Goal: Information Seeking & Learning: Learn about a topic

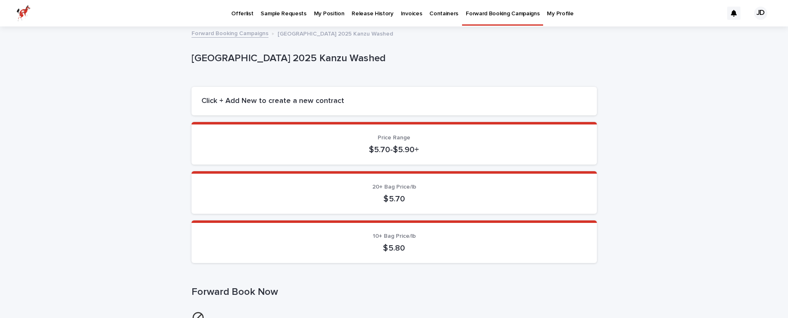
click at [237, 17] on p "Offerlist" at bounding box center [242, 8] width 22 height 17
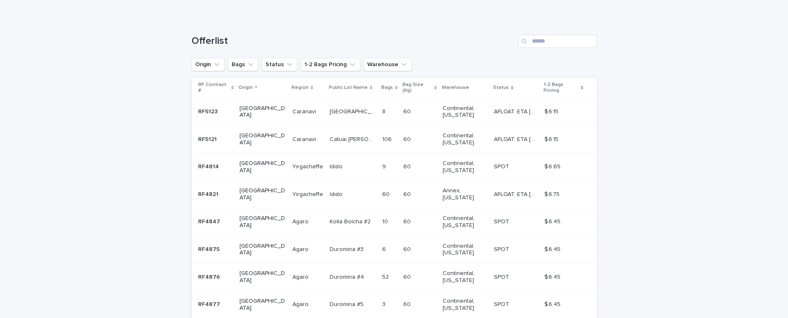
scroll to position [224, 0]
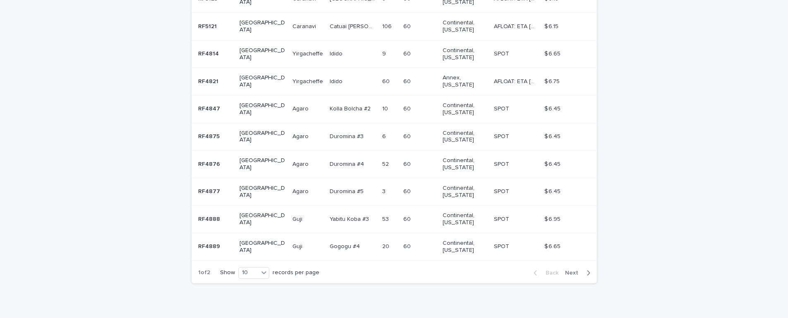
click at [580, 270] on span "Next" at bounding box center [574, 273] width 18 height 6
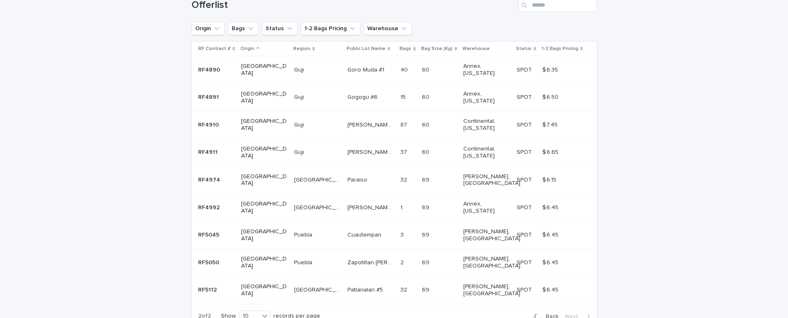
scroll to position [135, 0]
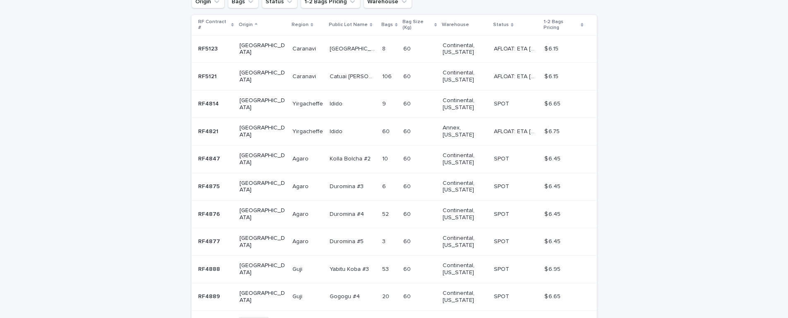
scroll to position [175, 0]
click at [419, 121] on td "60 60" at bounding box center [419, 131] width 39 height 28
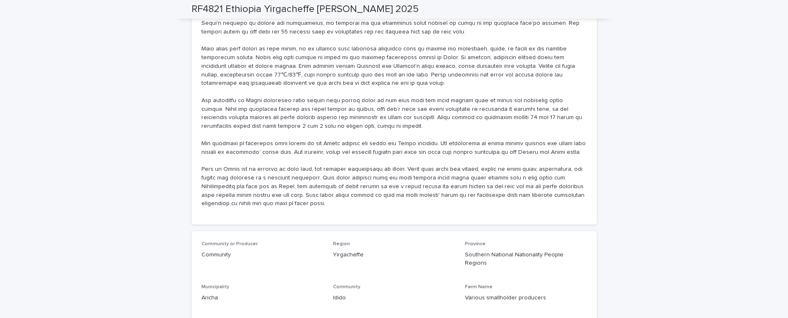
scroll to position [575, 0]
